Goal: Transaction & Acquisition: Purchase product/service

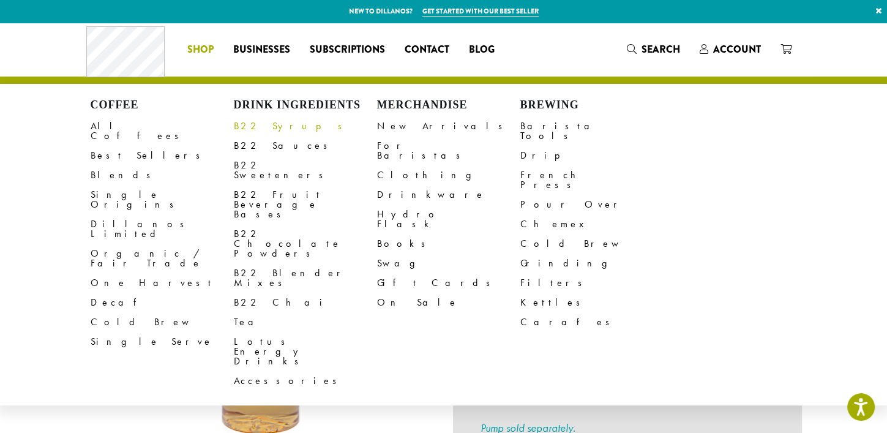
click at [258, 129] on link "B22 Syrups" at bounding box center [305, 126] width 143 height 20
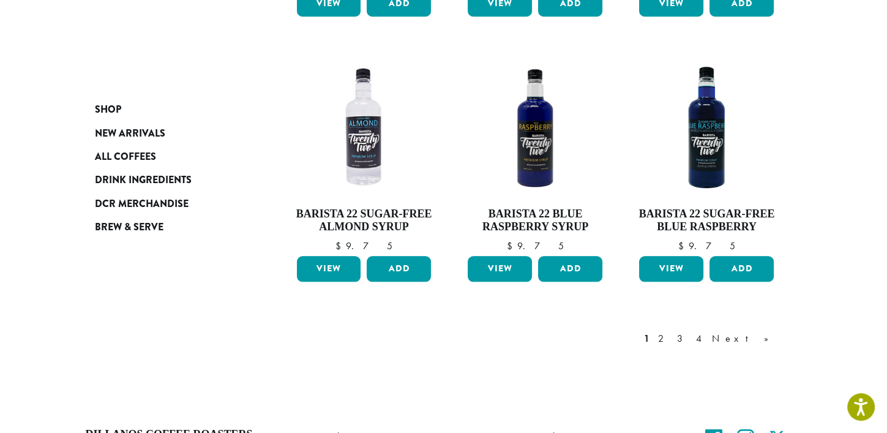
scroll to position [1160, 0]
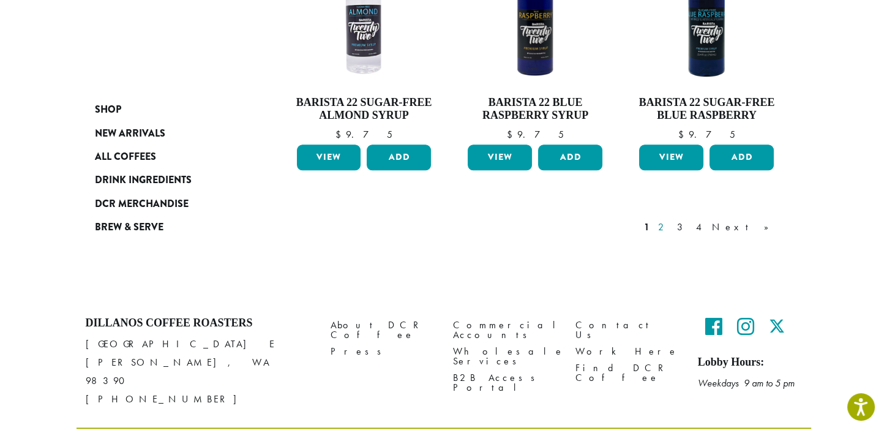
click at [671, 220] on link "2" at bounding box center [663, 227] width 15 height 15
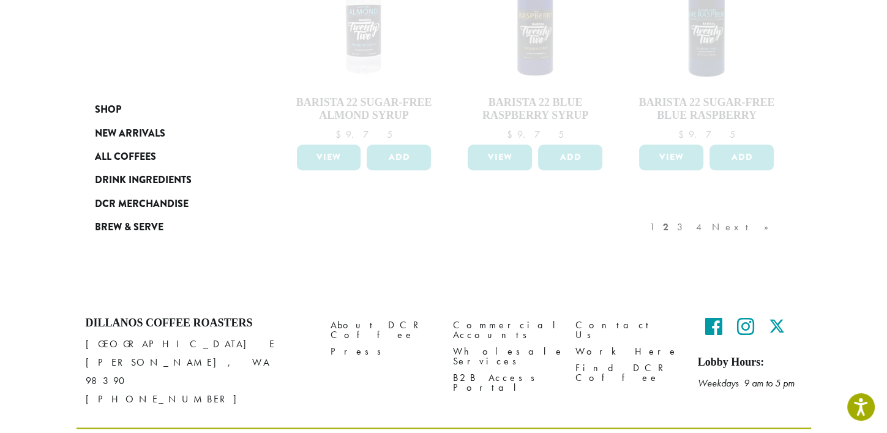
scroll to position [1099, 0]
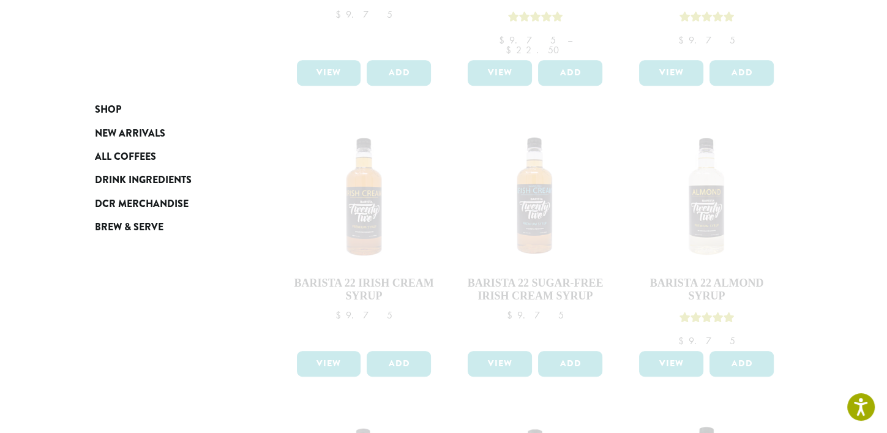
scroll to position [583, 0]
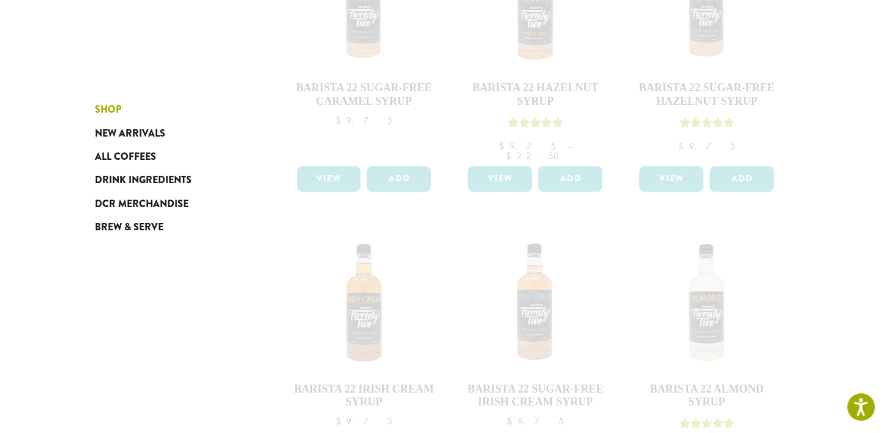
click at [205, 119] on link "Shop" at bounding box center [168, 109] width 147 height 23
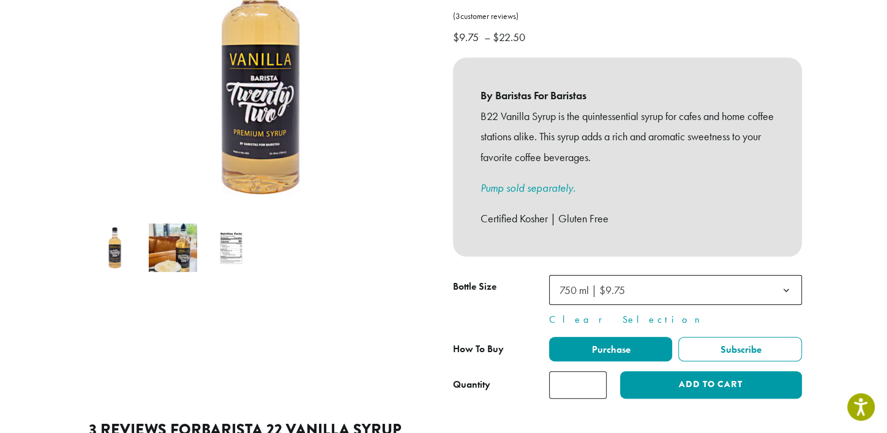
scroll to position [306, 0]
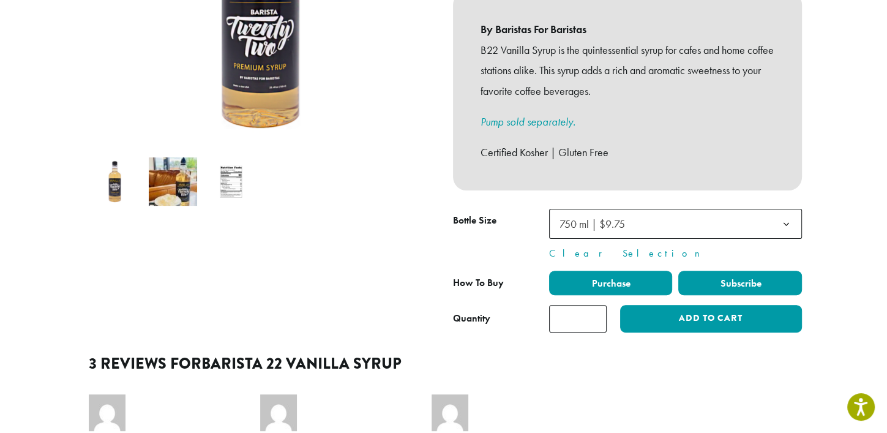
click at [749, 277] on span "Subscribe" at bounding box center [740, 283] width 43 height 13
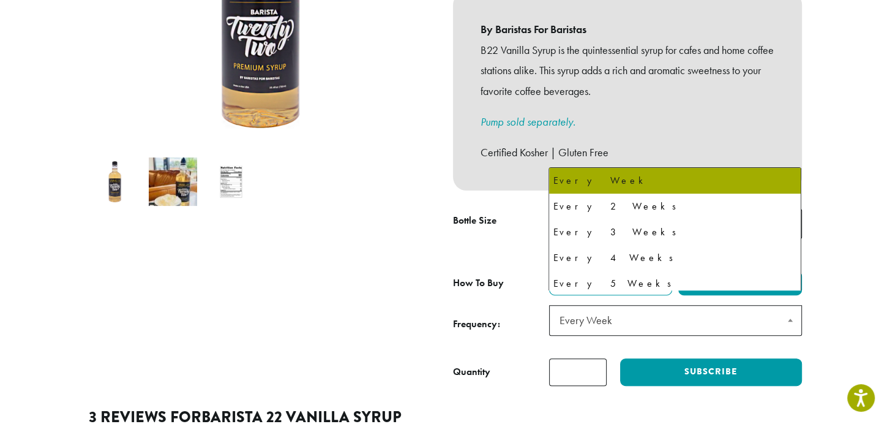
click at [789, 306] on span at bounding box center [790, 320] width 21 height 28
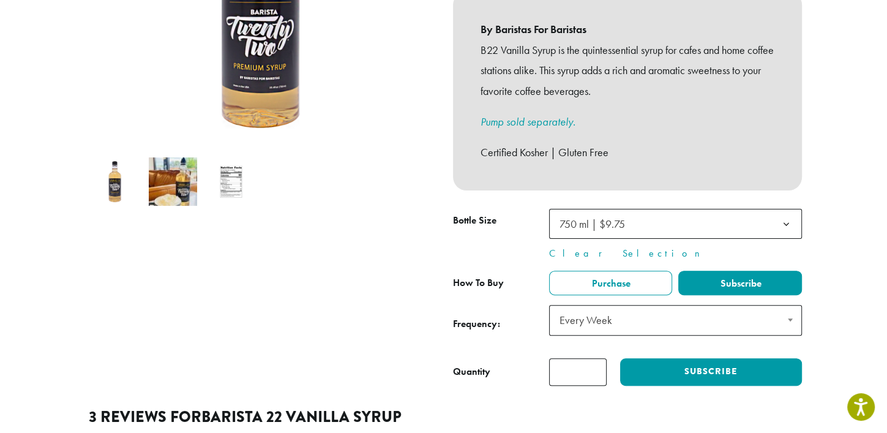
click at [789, 306] on span at bounding box center [790, 320] width 21 height 28
click at [594, 358] on input "*" at bounding box center [578, 372] width 58 height 28
type input "*"
click at [594, 358] on input "*" at bounding box center [578, 372] width 58 height 28
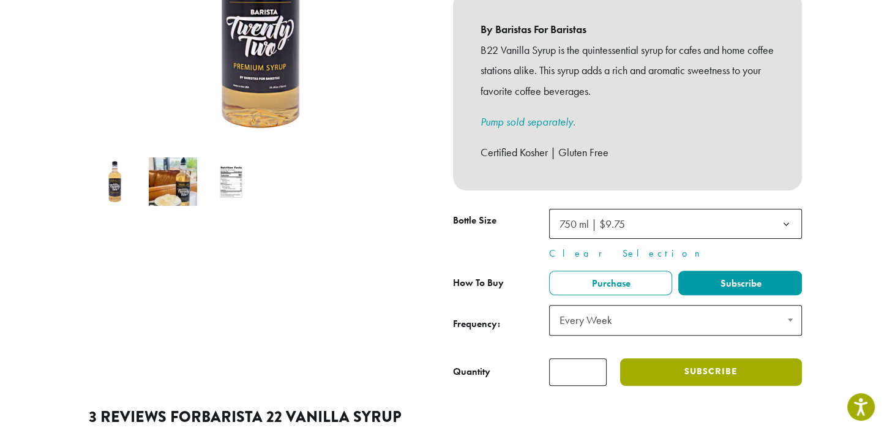
click at [681, 360] on button "Subscribe" at bounding box center [710, 372] width 181 height 28
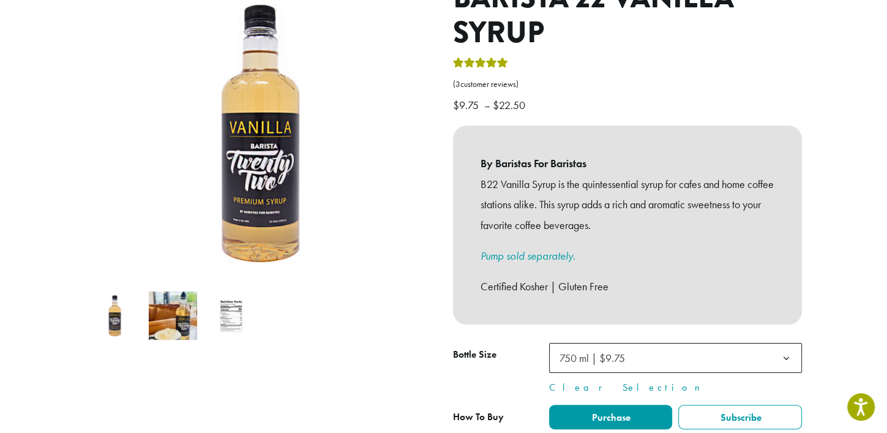
scroll to position [245, 0]
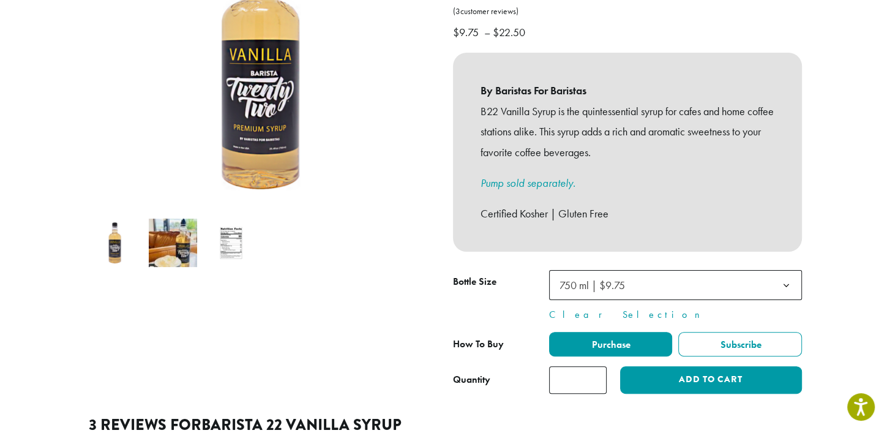
click at [596, 366] on input "*" at bounding box center [578, 380] width 58 height 28
type input "*"
click at [596, 366] on input "*" at bounding box center [578, 380] width 58 height 28
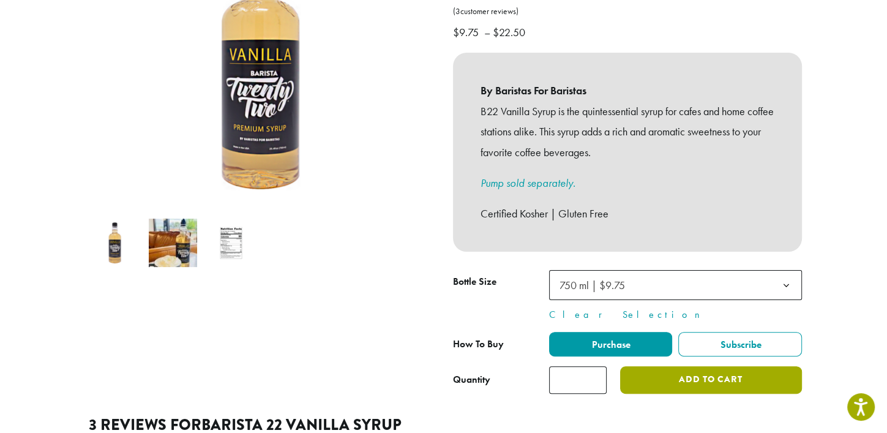
click at [698, 366] on button "Add to cart" at bounding box center [710, 380] width 181 height 28
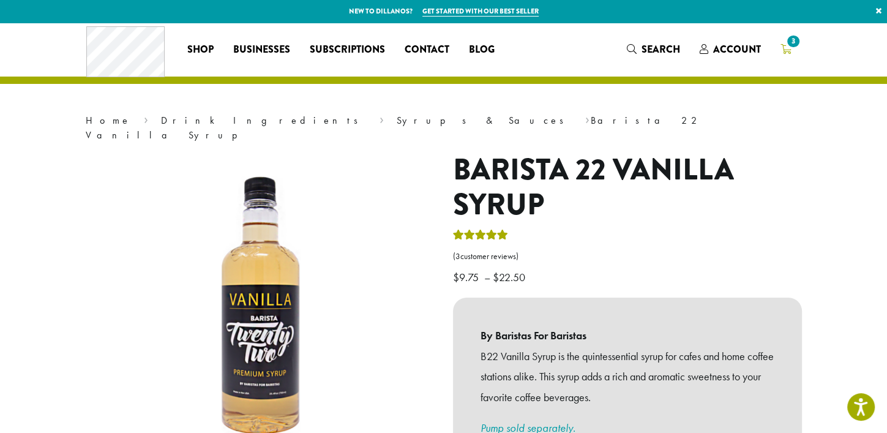
click at [786, 43] on span "3" at bounding box center [793, 41] width 17 height 17
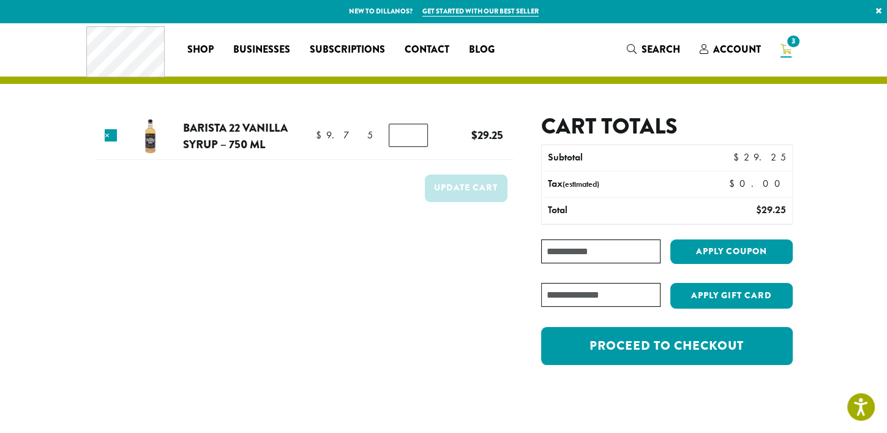
click at [415, 138] on input "*" at bounding box center [408, 135] width 39 height 23
type input "*"
click at [415, 138] on input "*" at bounding box center [408, 135] width 39 height 23
click at [454, 184] on button "Update cart" at bounding box center [466, 189] width 83 height 28
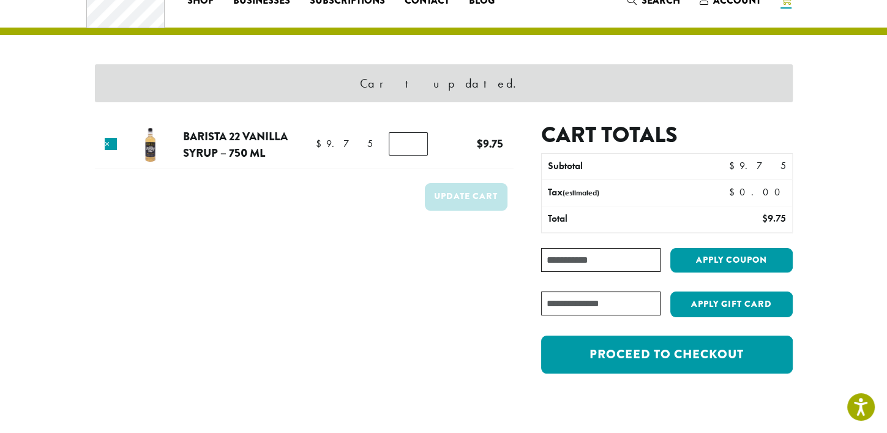
scroll to position [51, 0]
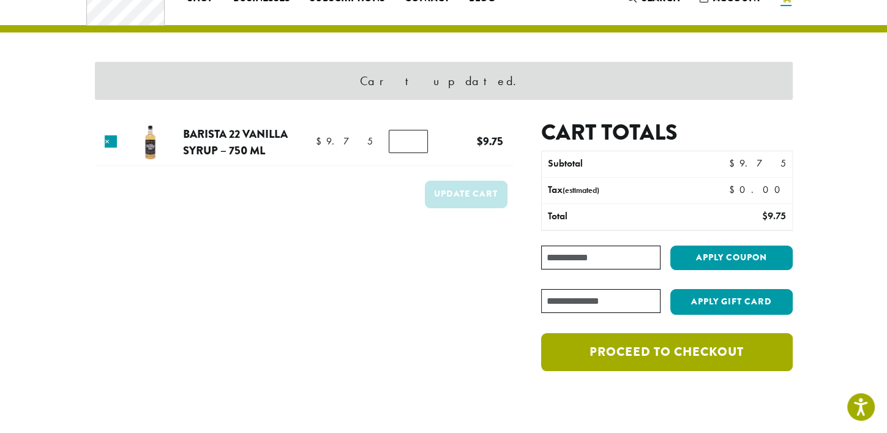
click at [678, 350] on link "Proceed to checkout" at bounding box center [666, 352] width 251 height 38
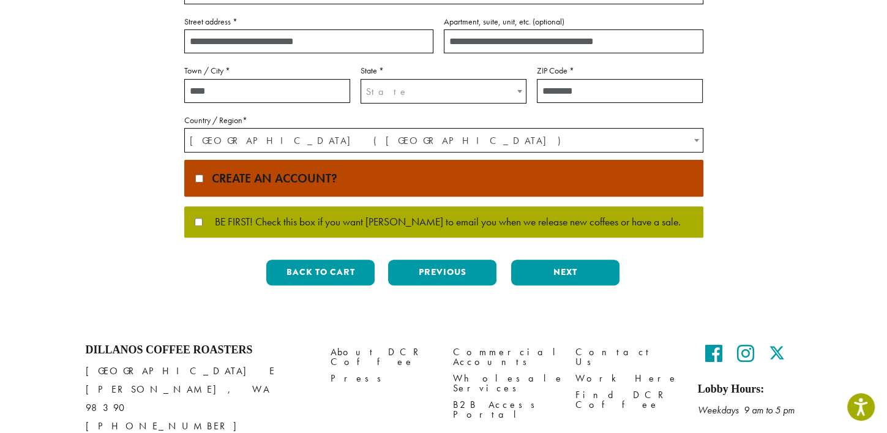
scroll to position [367, 0]
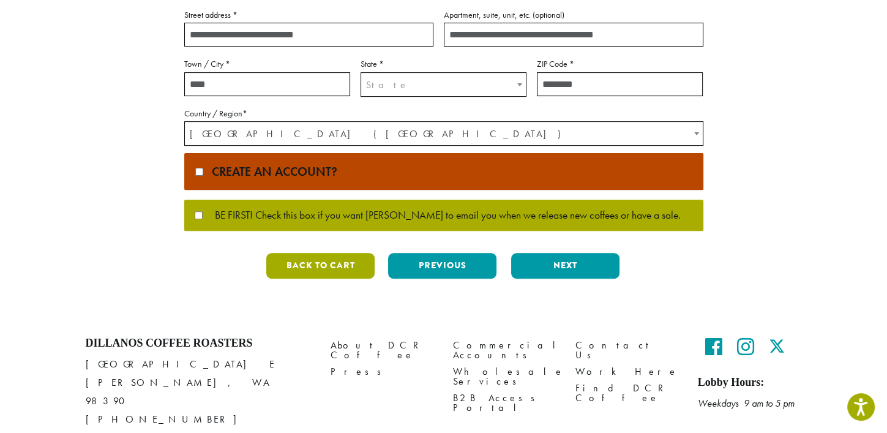
click at [345, 269] on button "Back to cart" at bounding box center [320, 266] width 108 height 26
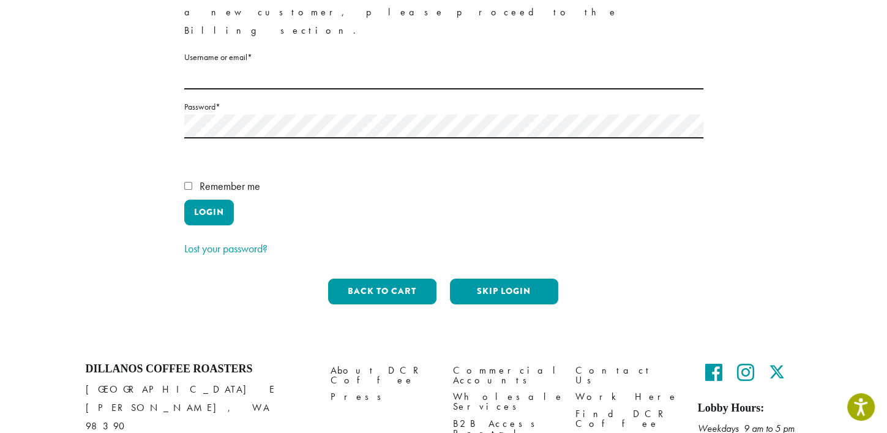
scroll to position [113, 0]
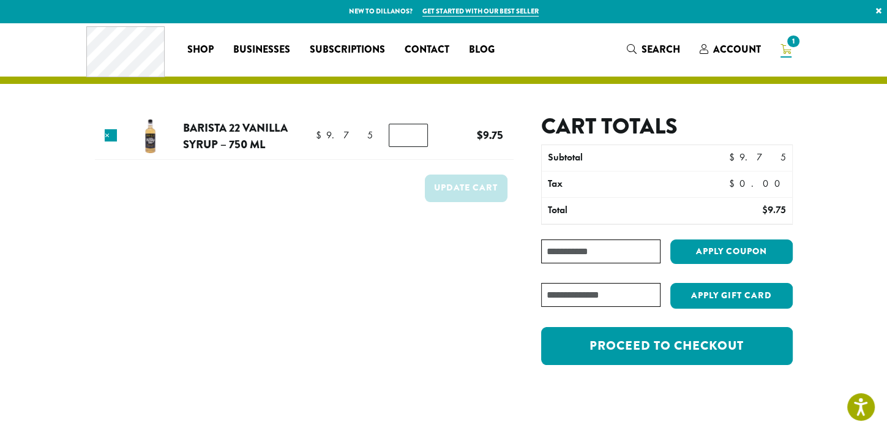
drag, startPoint x: 245, startPoint y: 265, endPoint x: 209, endPoint y: 258, distance: 36.3
drag, startPoint x: 209, startPoint y: 258, endPoint x: 186, endPoint y: 329, distance: 75.3
drag, startPoint x: 186, startPoint y: 329, endPoint x: 431, endPoint y: 267, distance: 252.8
click at [431, 267] on form "Product Price Quantity Subtotal × Barista 22 Vanilla Syrup – 750 ml $ 9.75 $ 9.…" at bounding box center [304, 245] width 419 height 265
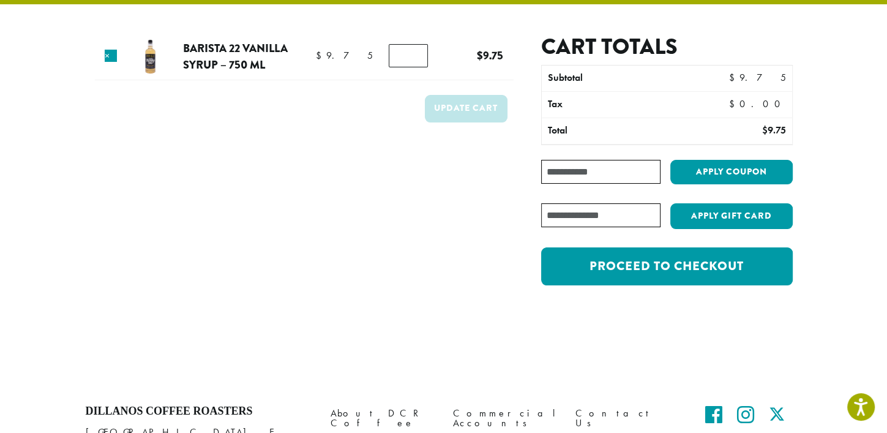
scroll to position [61, 0]
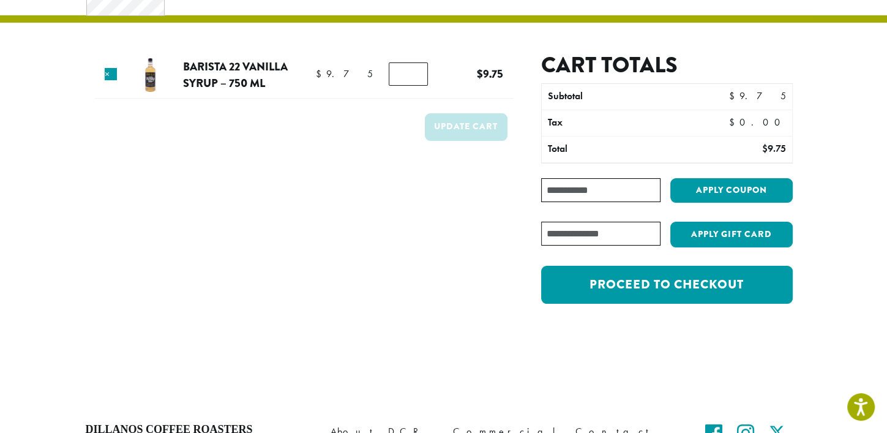
click at [561, 336] on div "Product Price Quantity Subtotal × Barista 22 Vanilla Syrup – 750 ml $ 9.75 $ 9.…" at bounding box center [444, 153] width 735 height 385
click at [154, 77] on img at bounding box center [150, 75] width 40 height 40
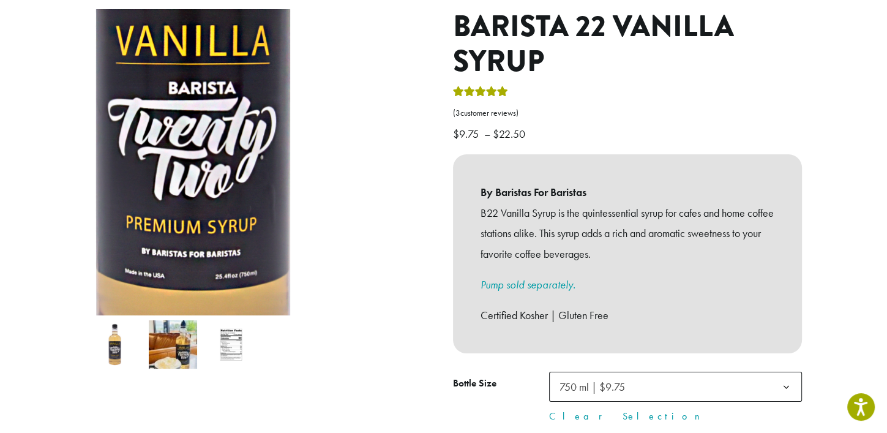
scroll to position [122, 0]
